Goal: Information Seeking & Learning: Learn about a topic

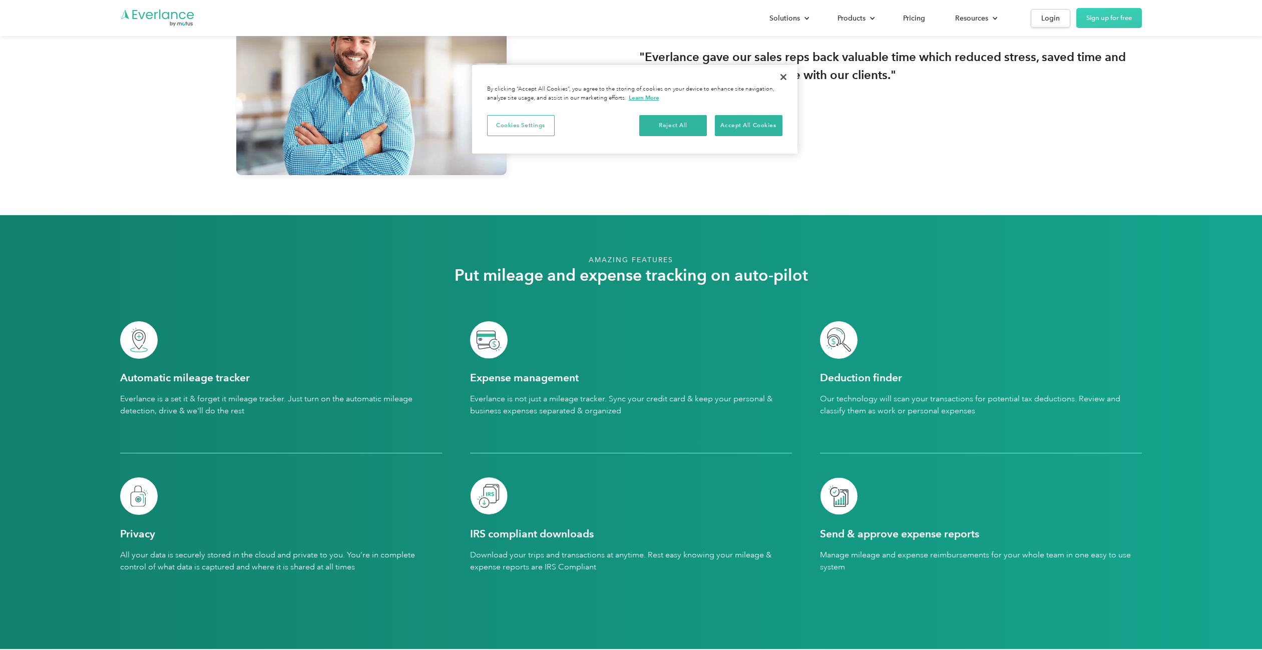
scroll to position [2703, 0]
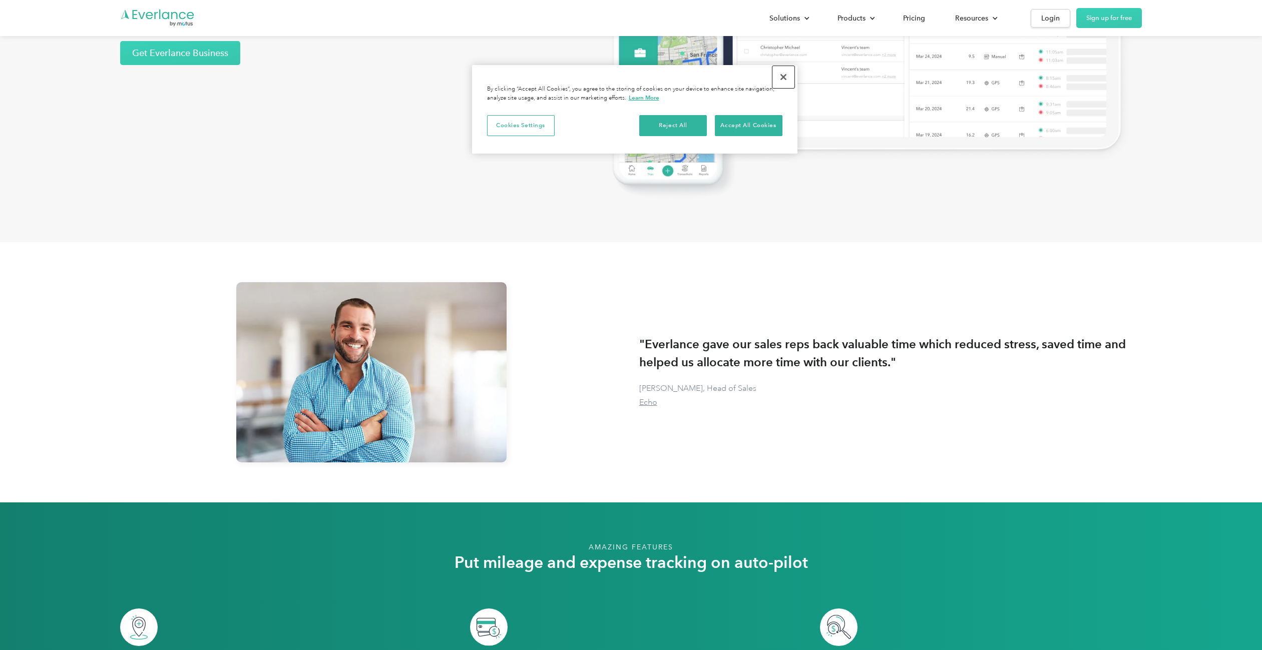
drag, startPoint x: 784, startPoint y: 76, endPoint x: 825, endPoint y: 33, distance: 59.8
click at [784, 76] on button "Close" at bounding box center [783, 77] width 22 height 22
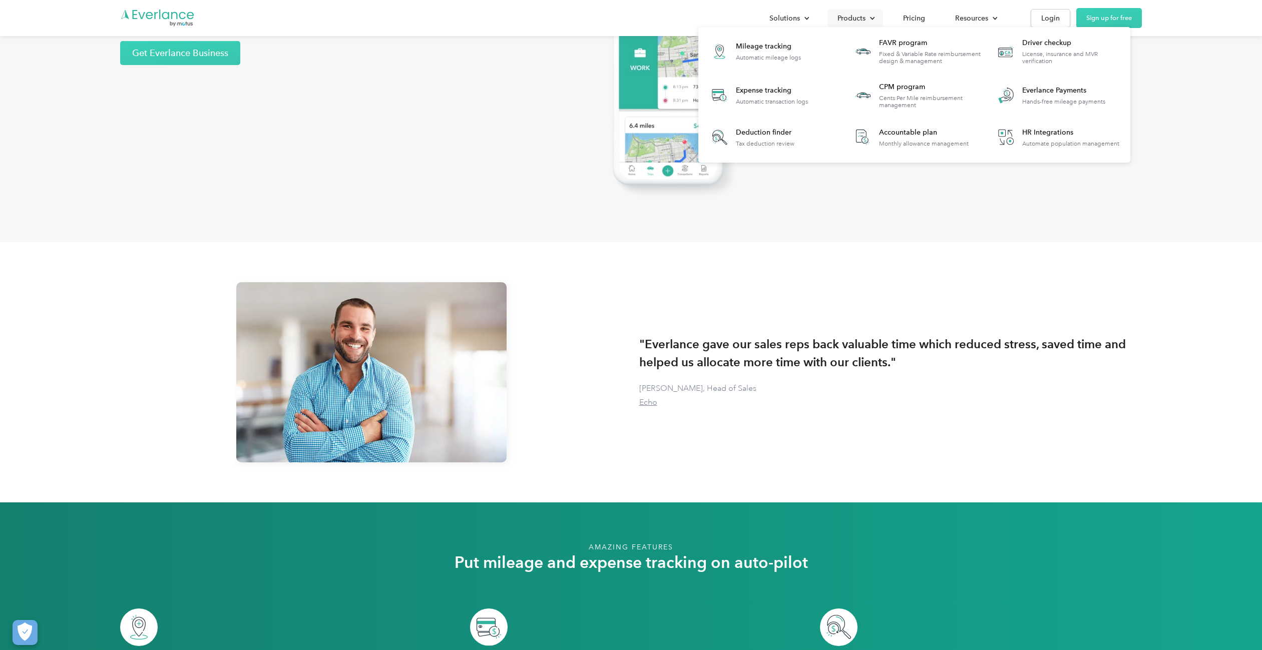
click at [855, 16] on div "Products" at bounding box center [851, 18] width 28 height 13
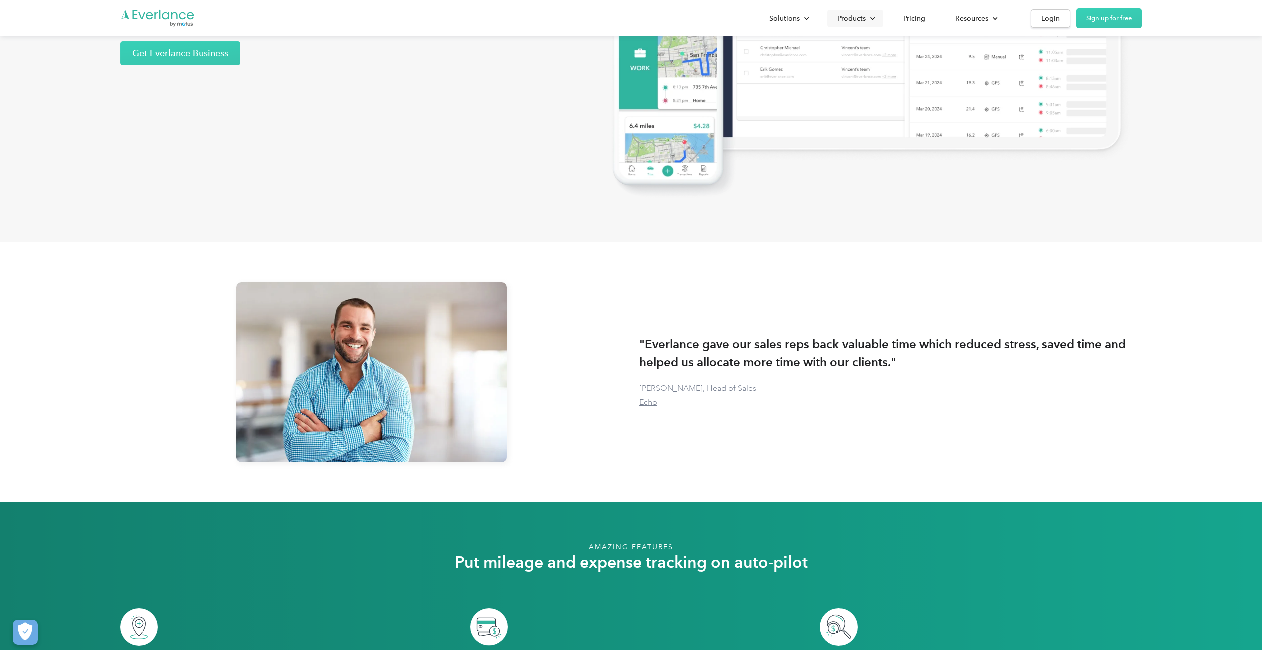
click at [855, 16] on div "Products" at bounding box center [851, 18] width 28 height 13
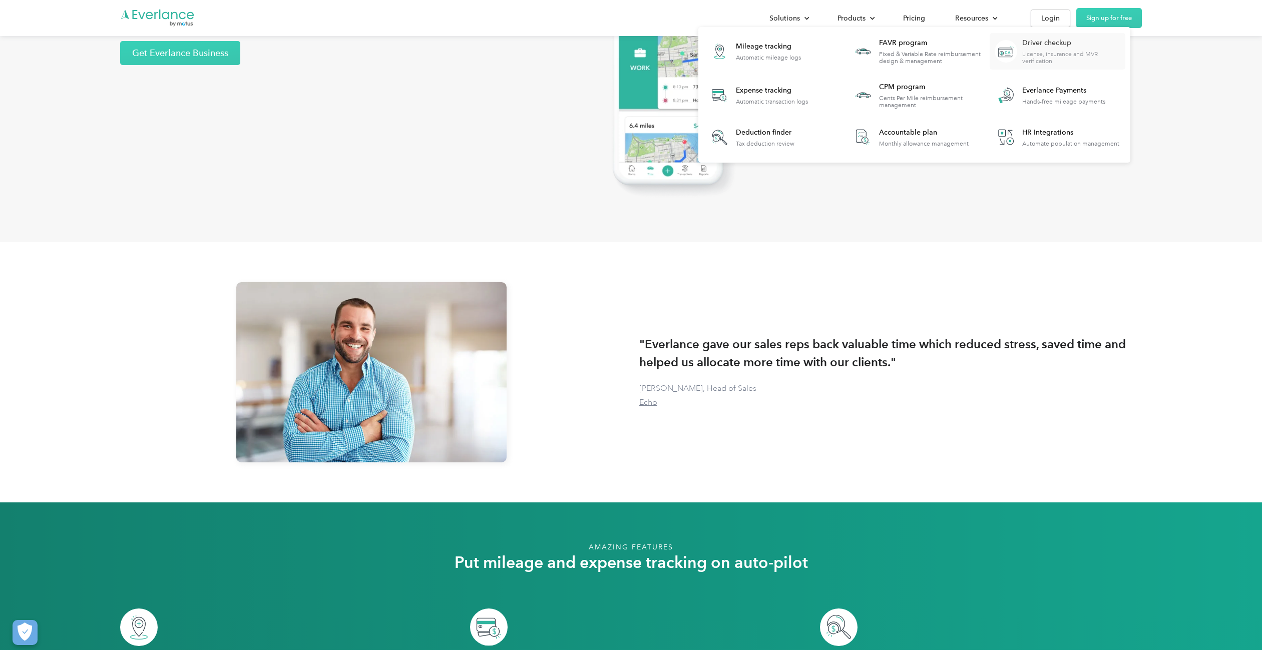
click at [1075, 49] on div "Driver checkup License, insurance and MVR verification" at bounding box center [1073, 51] width 103 height 27
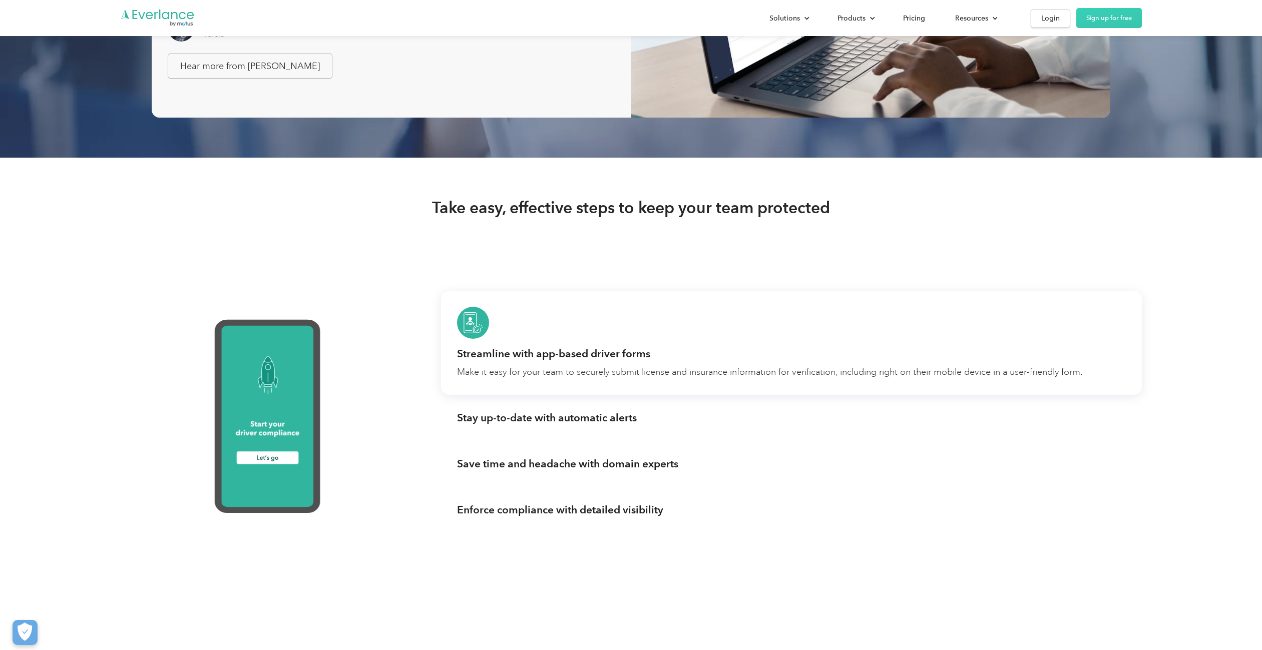
scroll to position [701, 0]
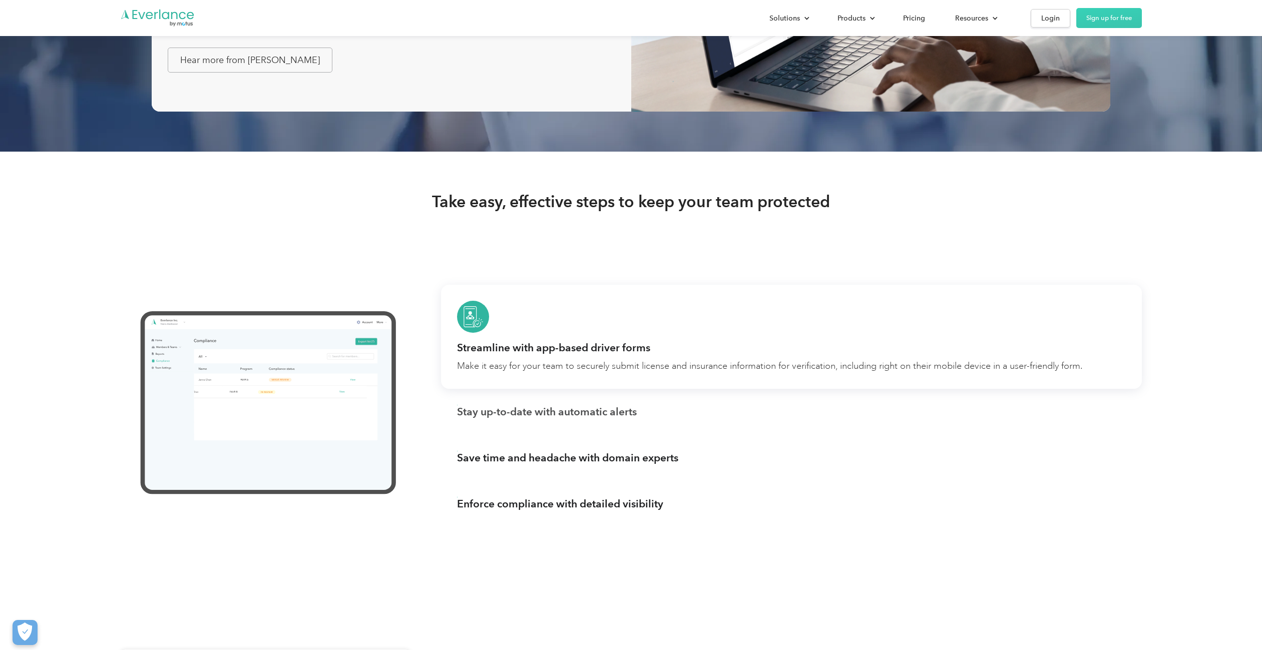
click at [595, 415] on div "Stay up-to-date with automatic alerts" at bounding box center [547, 412] width 180 height 14
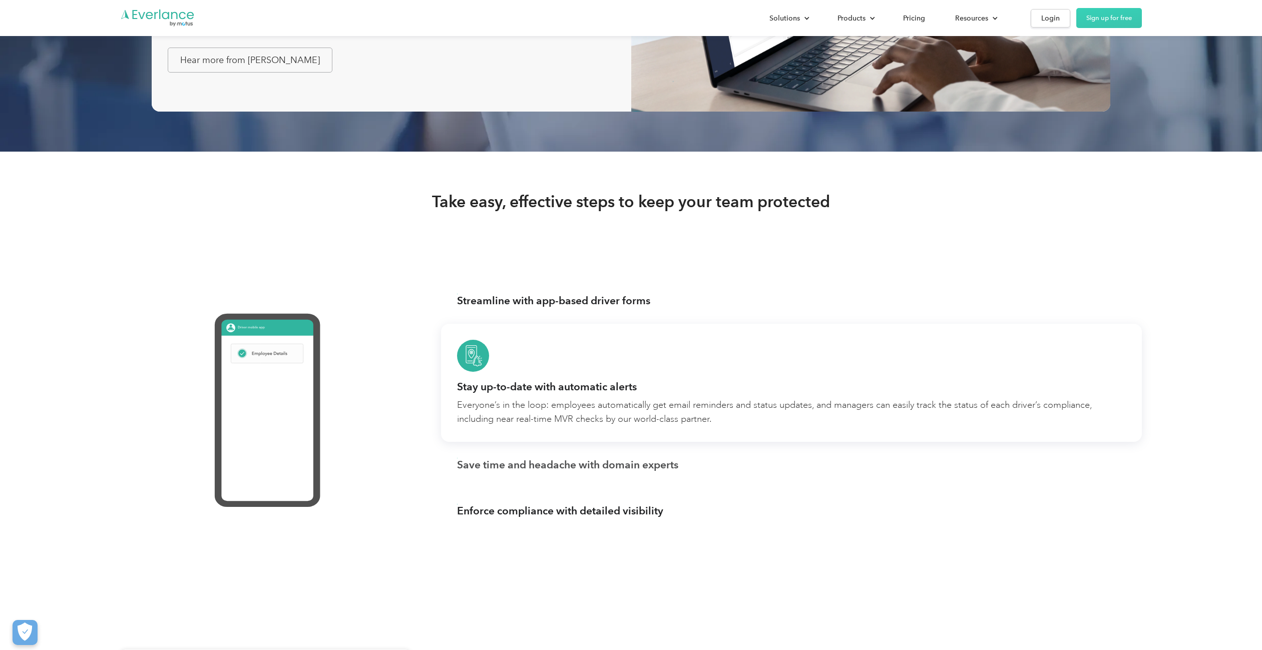
click at [602, 463] on div "Save time and headache with domain experts" at bounding box center [567, 465] width 221 height 14
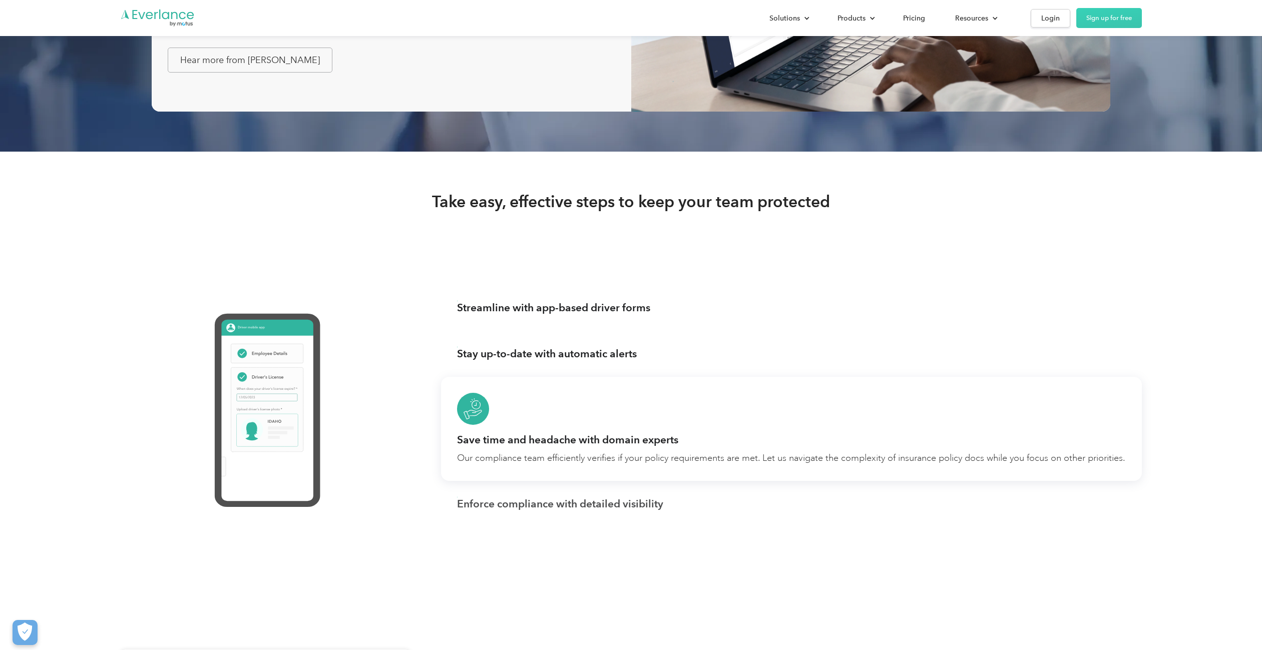
click at [609, 510] on div "Enforce compliance with detailed visibility" at bounding box center [560, 504] width 206 height 14
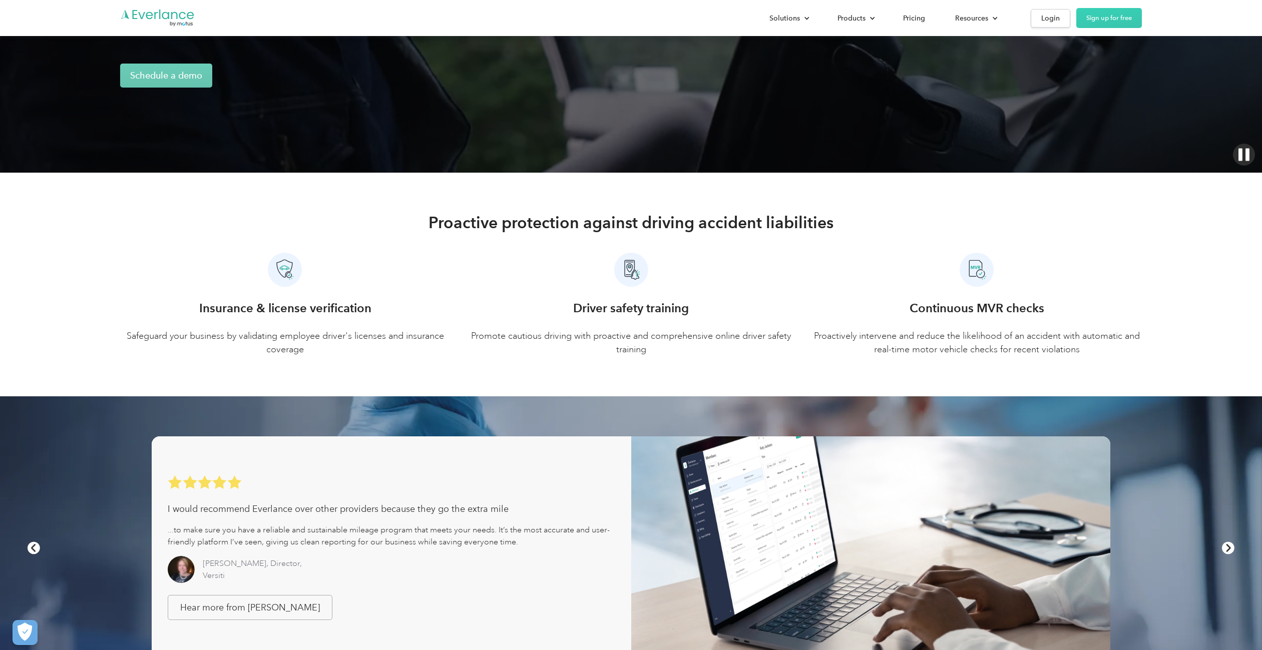
scroll to position [150, 0]
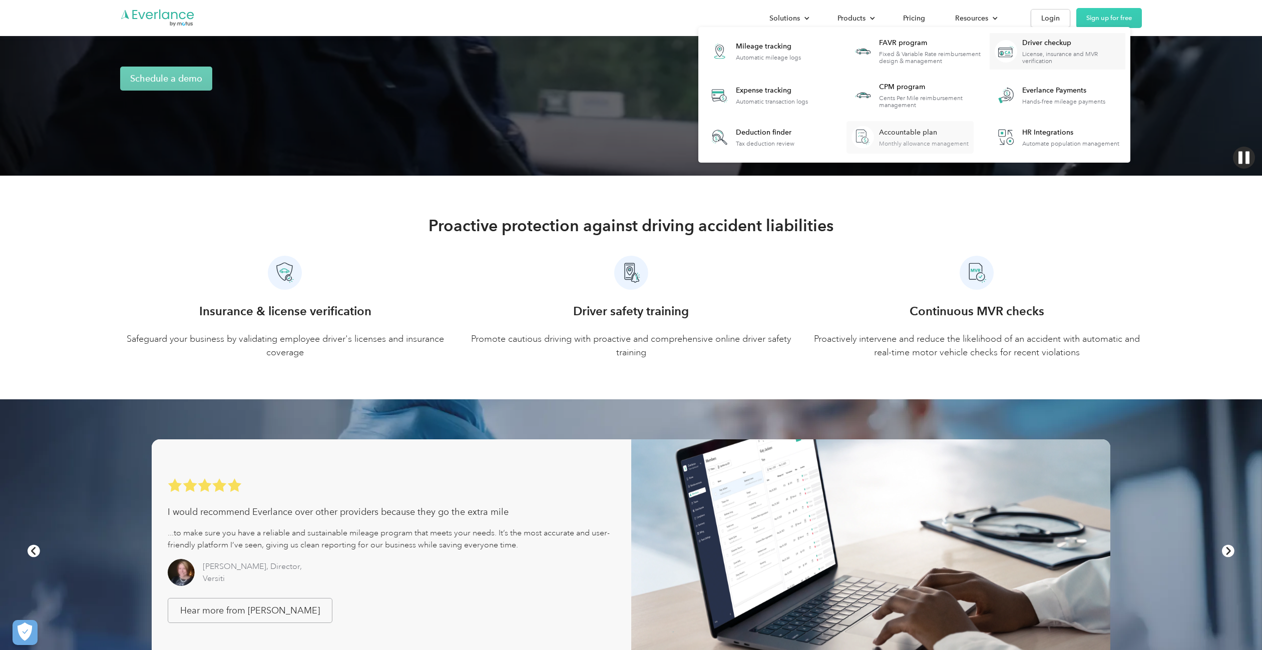
click at [894, 132] on div "Accountable plan" at bounding box center [924, 133] width 90 height 10
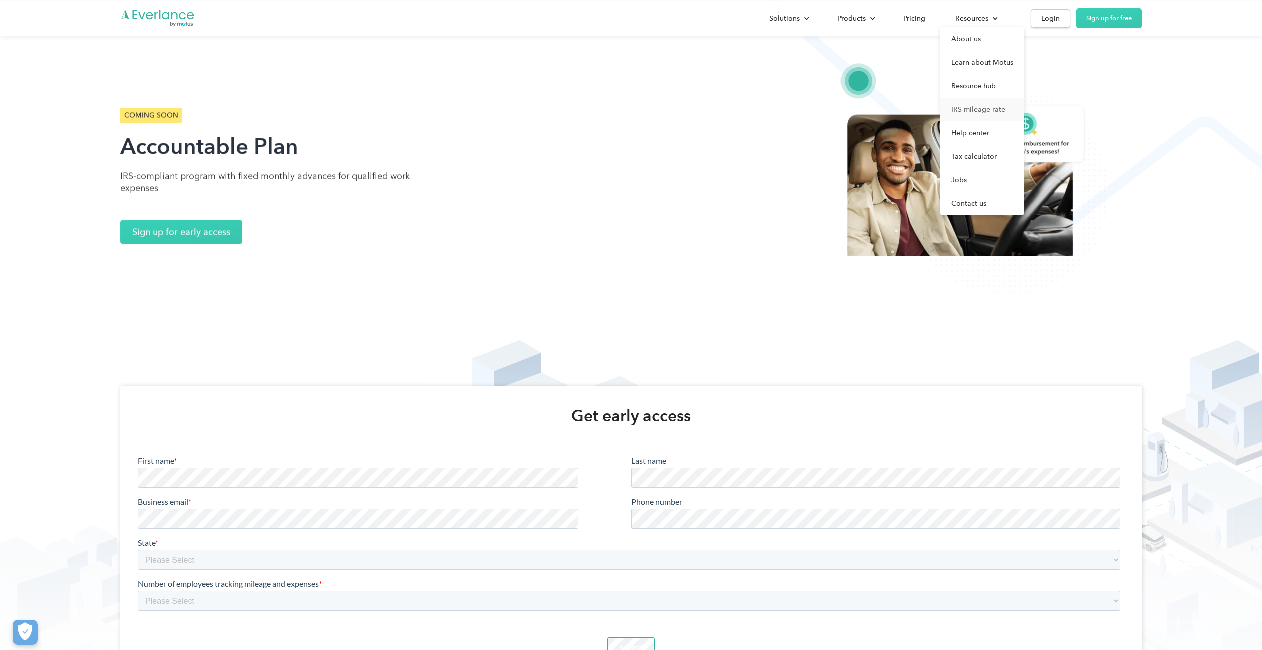
click at [979, 106] on link "IRS mileage rate" at bounding box center [982, 110] width 84 height 24
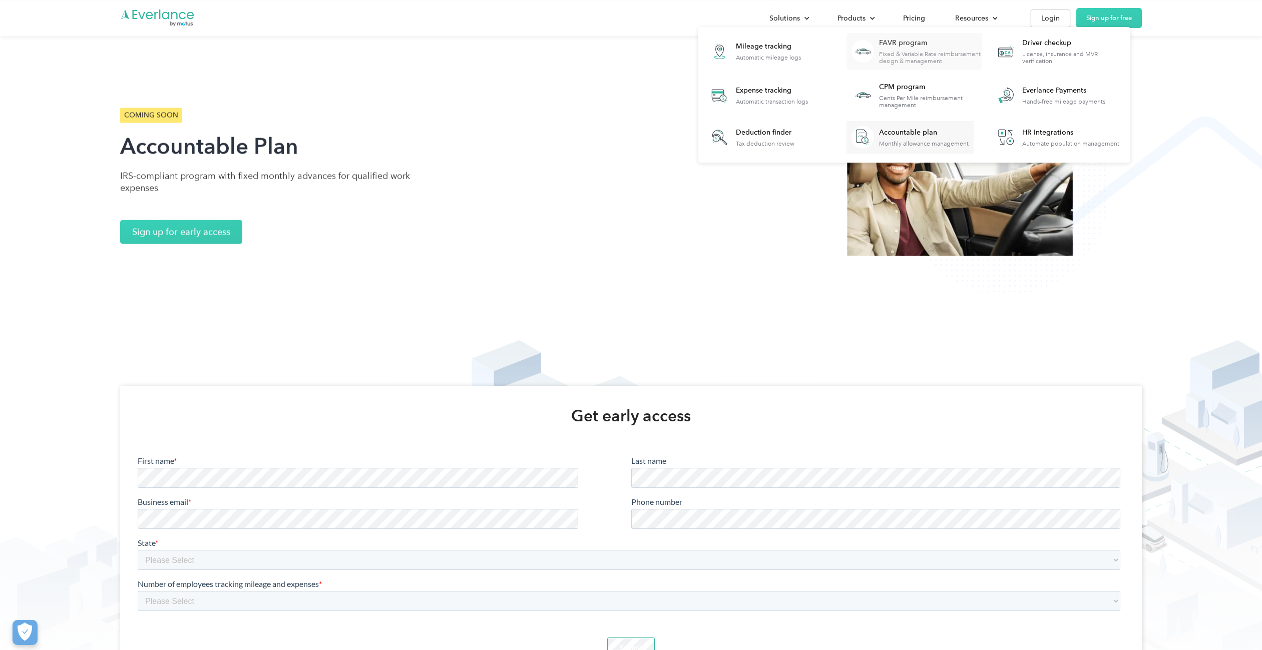
click at [902, 51] on div "Fixed & Variable Rate reimbursement design & management" at bounding box center [930, 58] width 103 height 14
